Goal: Communication & Community: Answer question/provide support

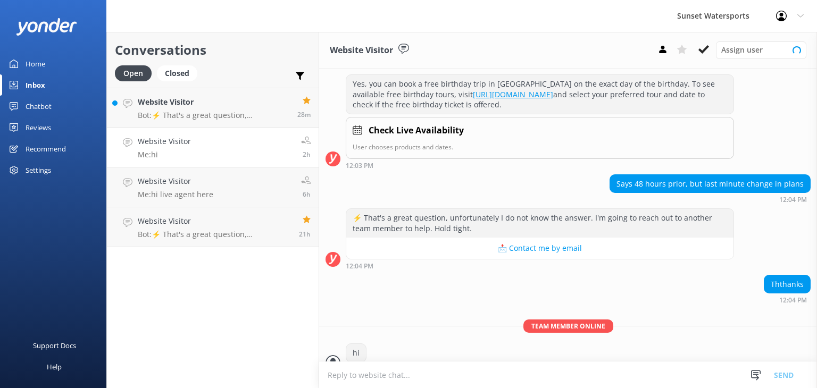
scroll to position [139, 0]
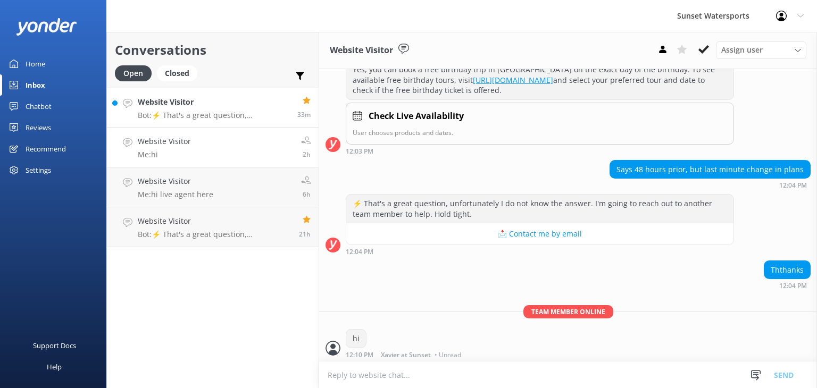
click at [239, 113] on p "Bot: ⚡ That's a great question, unfortunately I do not know the answer. I'm goi…" at bounding box center [214, 116] width 152 height 10
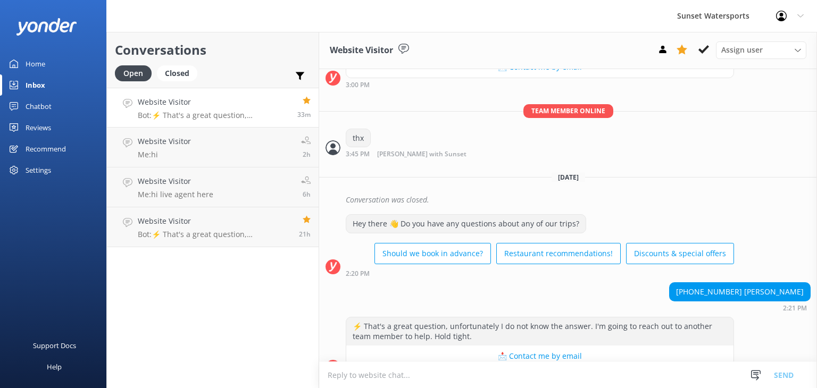
scroll to position [4242, 0]
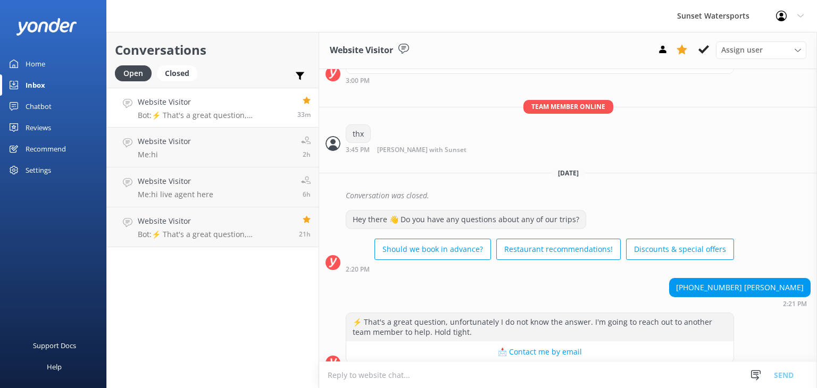
click at [346, 375] on textarea at bounding box center [568, 375] width 498 height 26
type textarea "a"
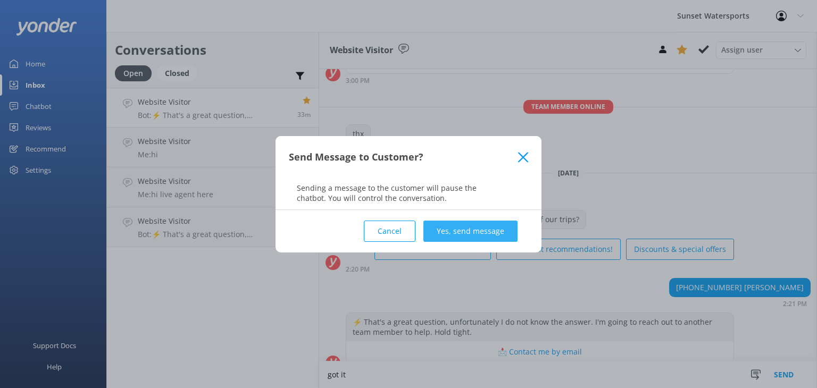
type textarea "got it"
click at [471, 227] on button "Yes, send message" at bounding box center [471, 231] width 94 height 21
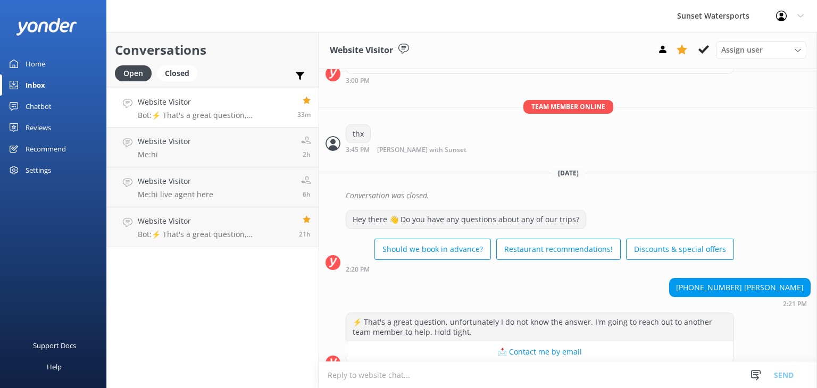
scroll to position [4311, 0]
